Goal: Information Seeking & Learning: Learn about a topic

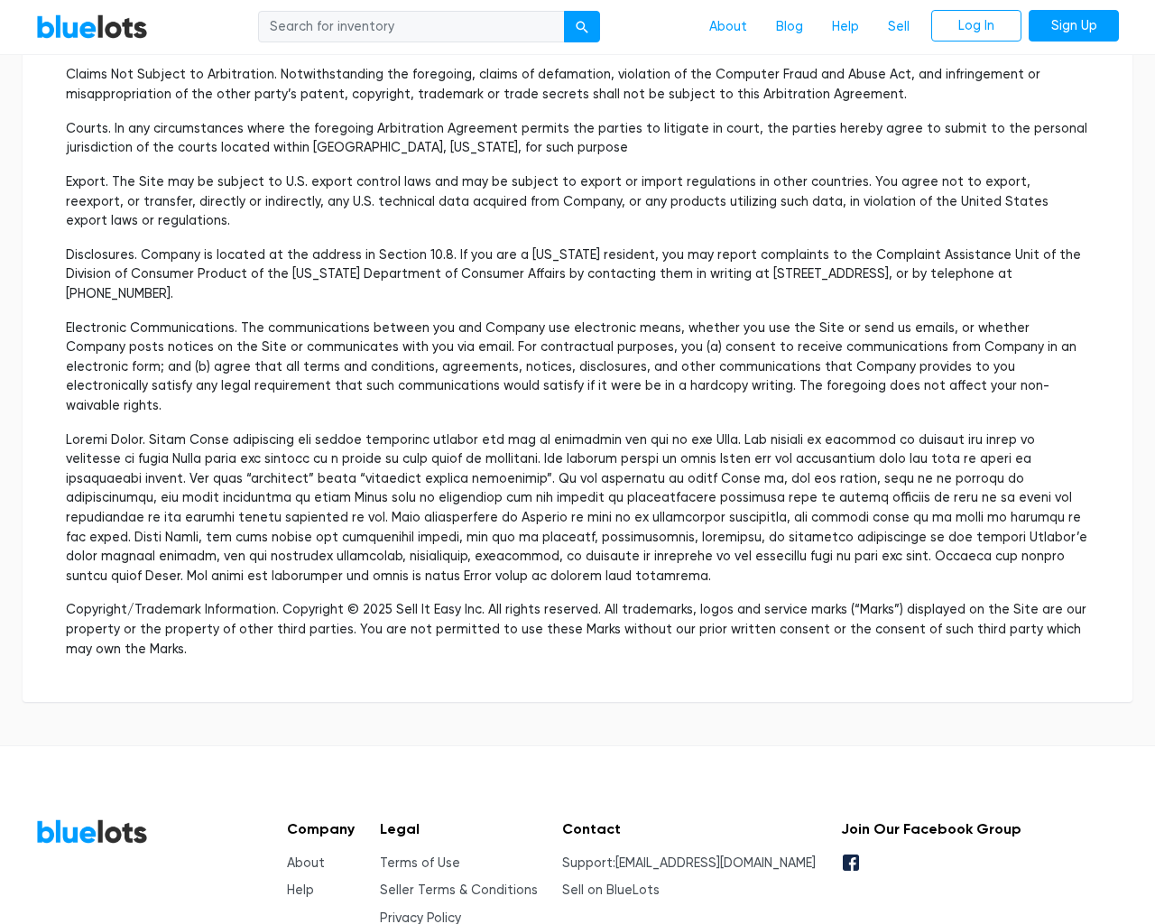
scroll to position [5235, 0]
type input "the"
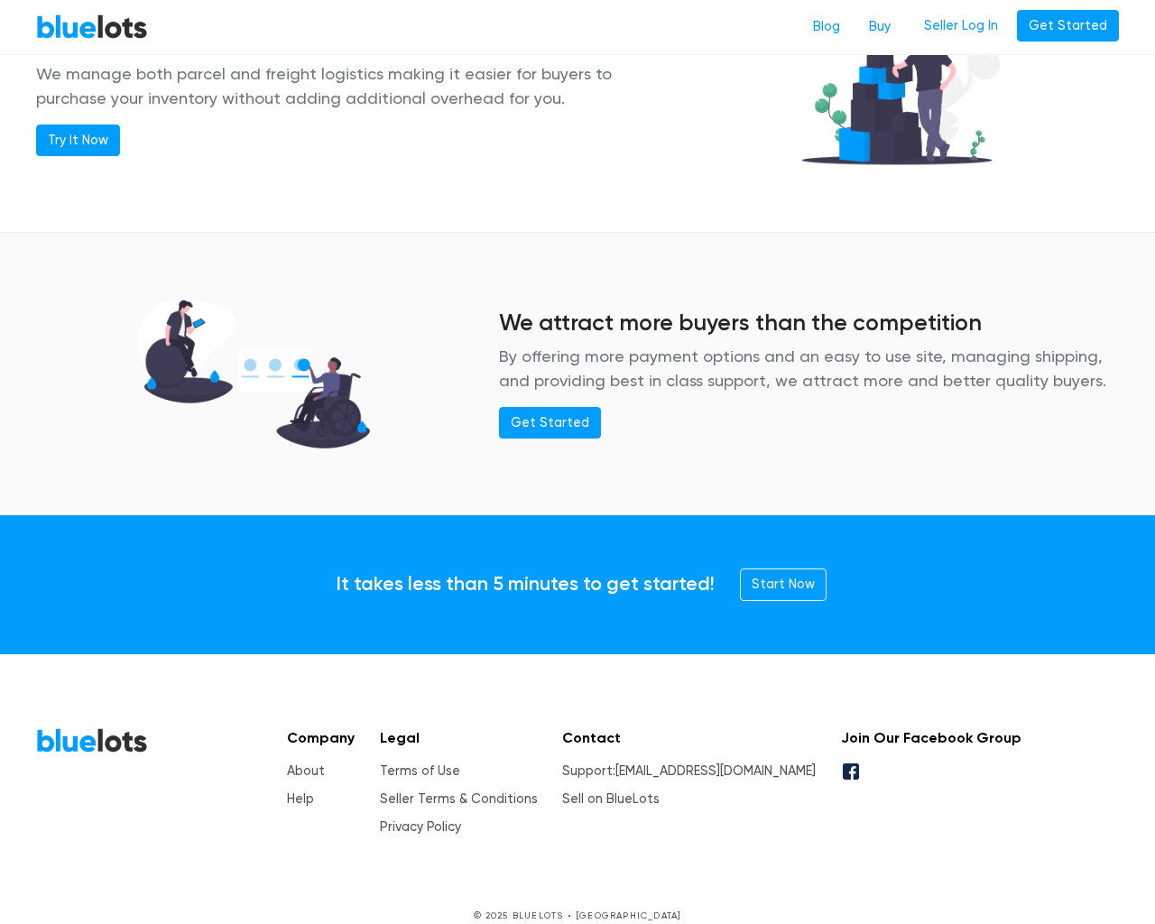
scroll to position [2168, 0]
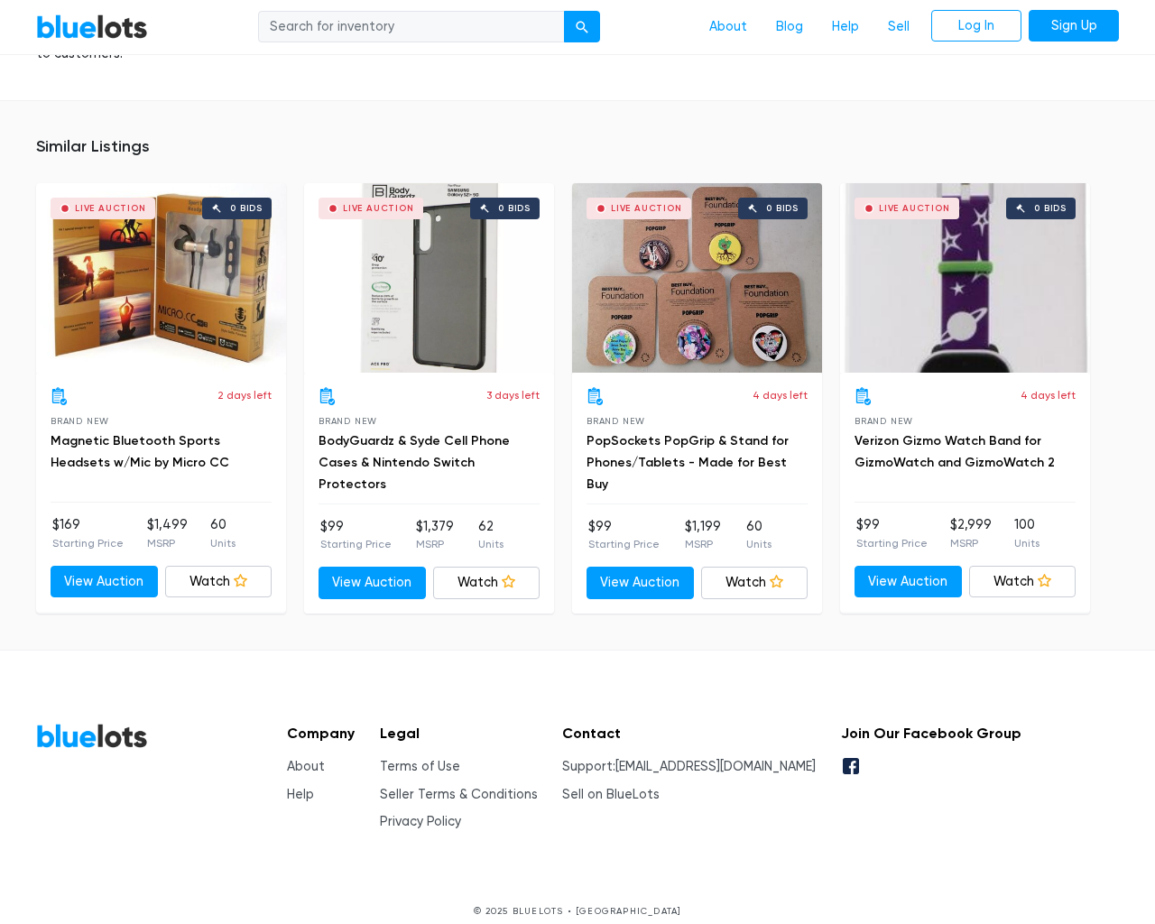
scroll to position [1338, 0]
type input "the"
